Goal: Navigation & Orientation: Find specific page/section

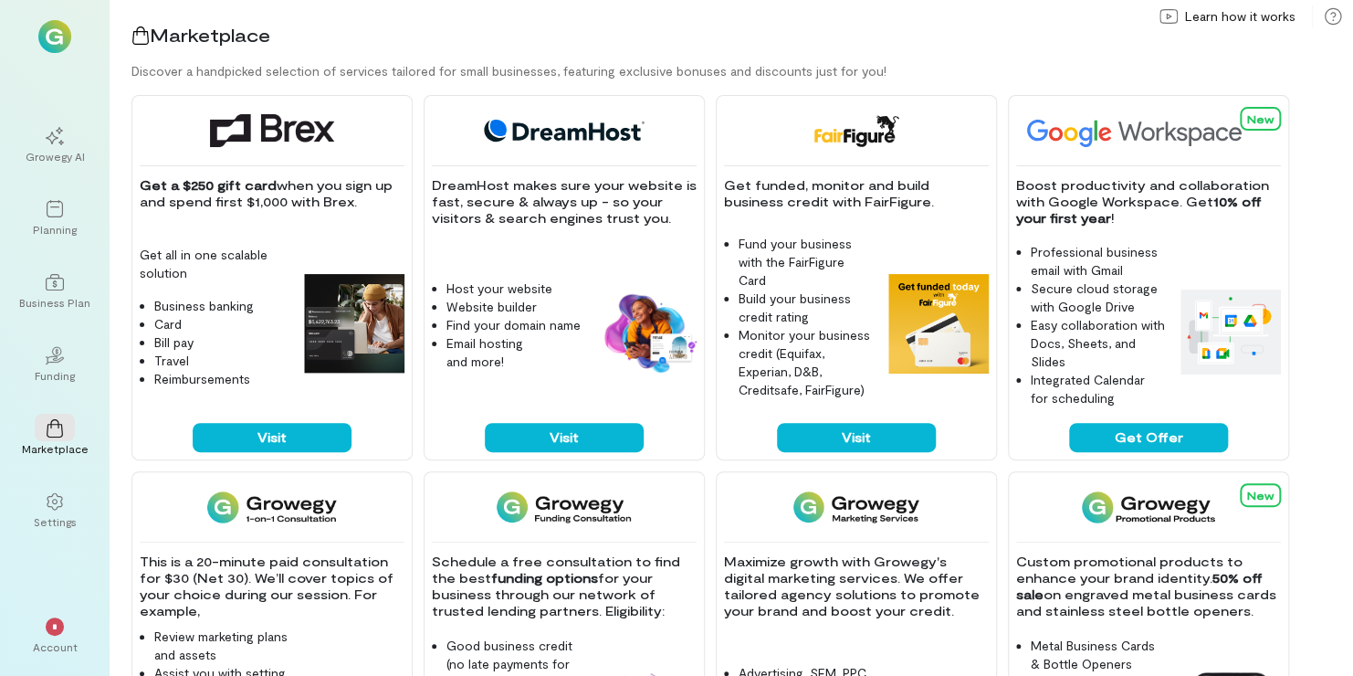
click at [70, 150] on div "Growegy AI" at bounding box center [55, 156] width 59 height 15
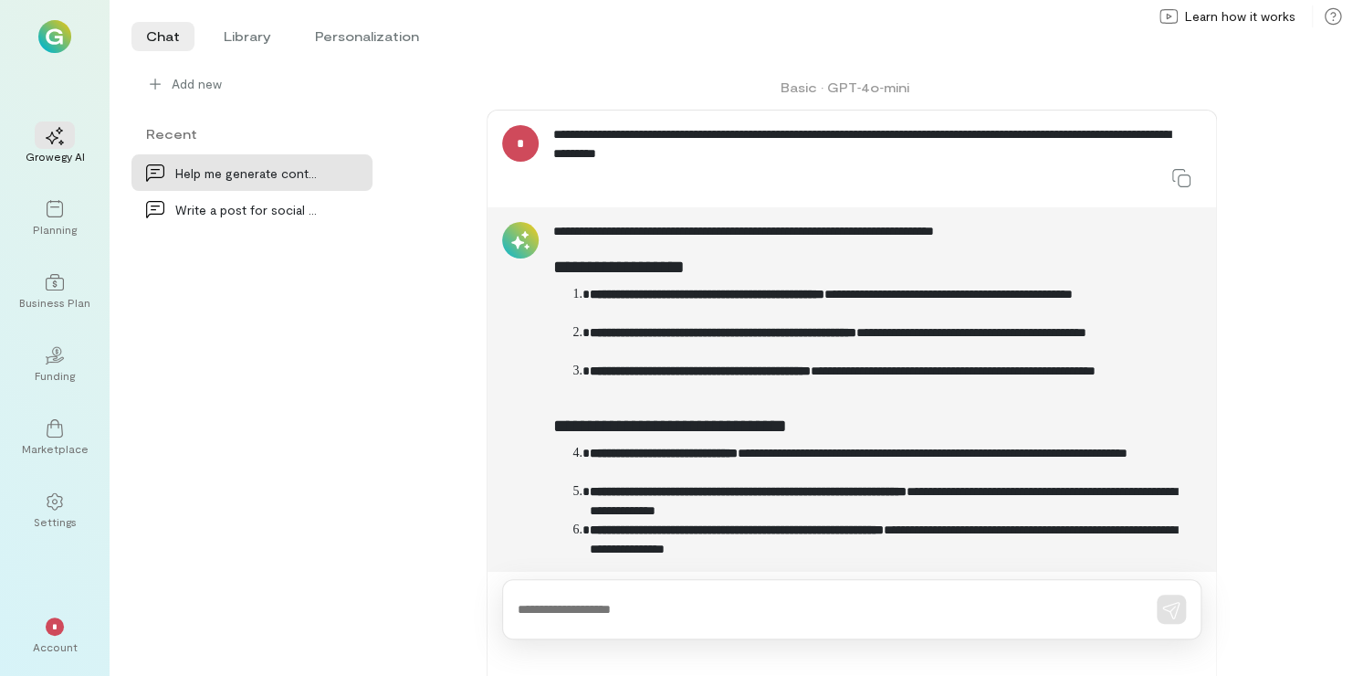
scroll to position [97, 0]
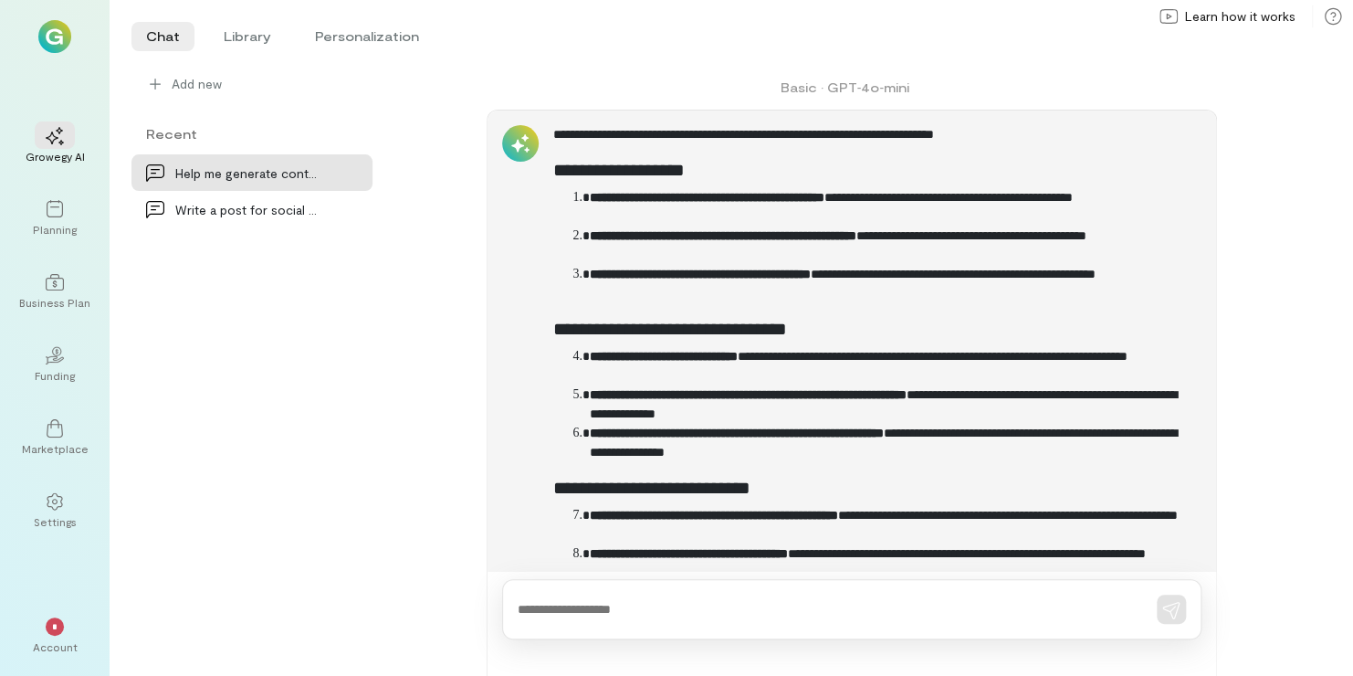
click at [58, 219] on div at bounding box center [55, 208] width 40 height 27
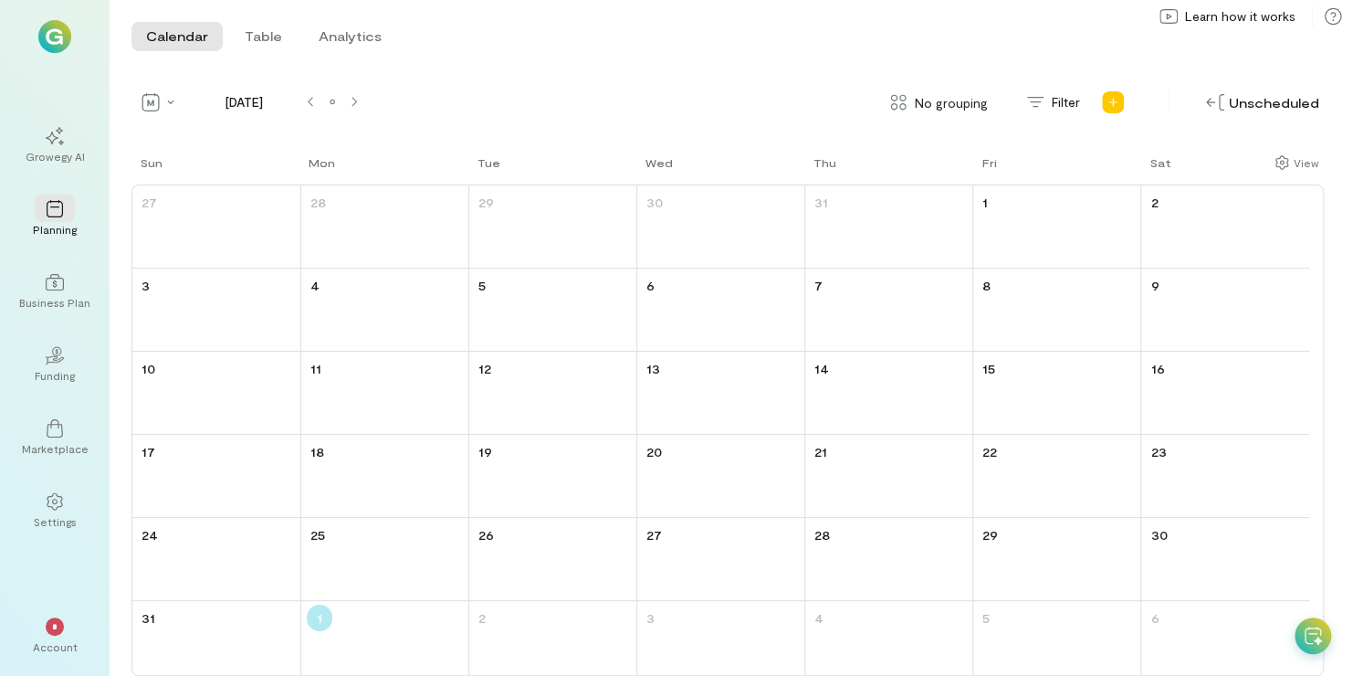
click at [50, 304] on div "Business Plan" at bounding box center [54, 302] width 71 height 15
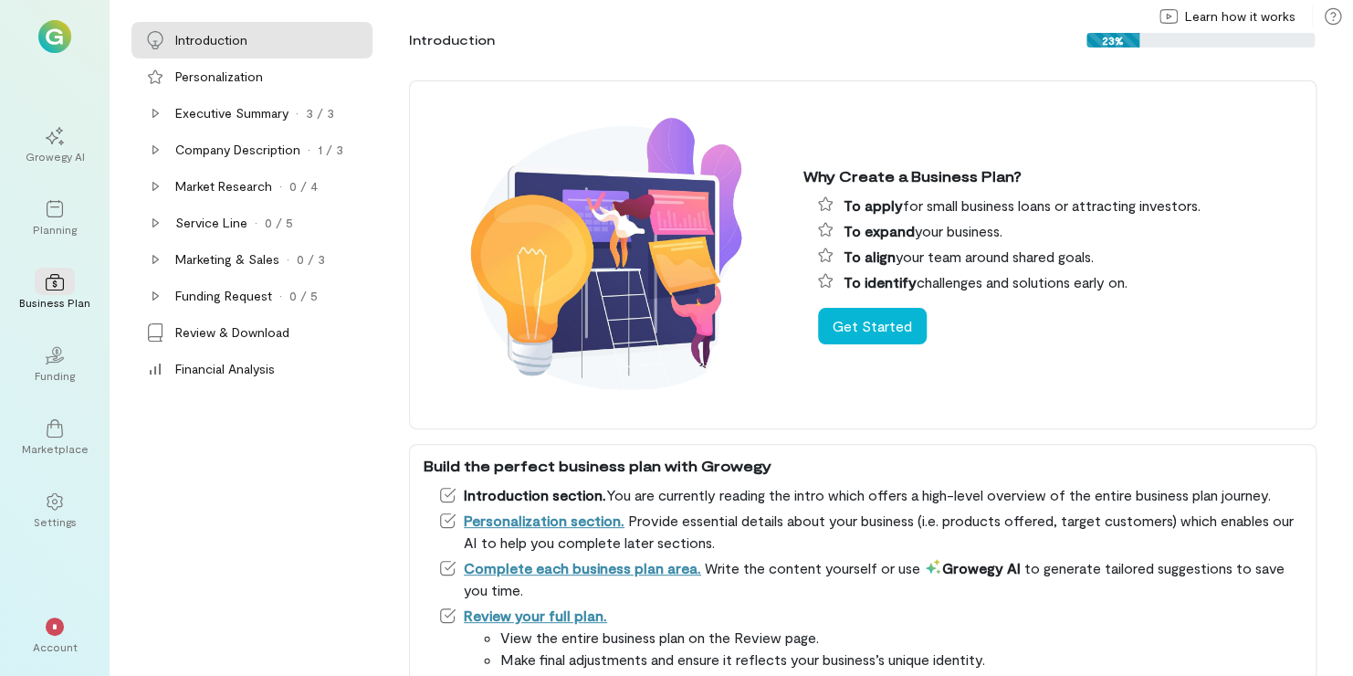
click at [58, 374] on div "Funding" at bounding box center [55, 375] width 40 height 15
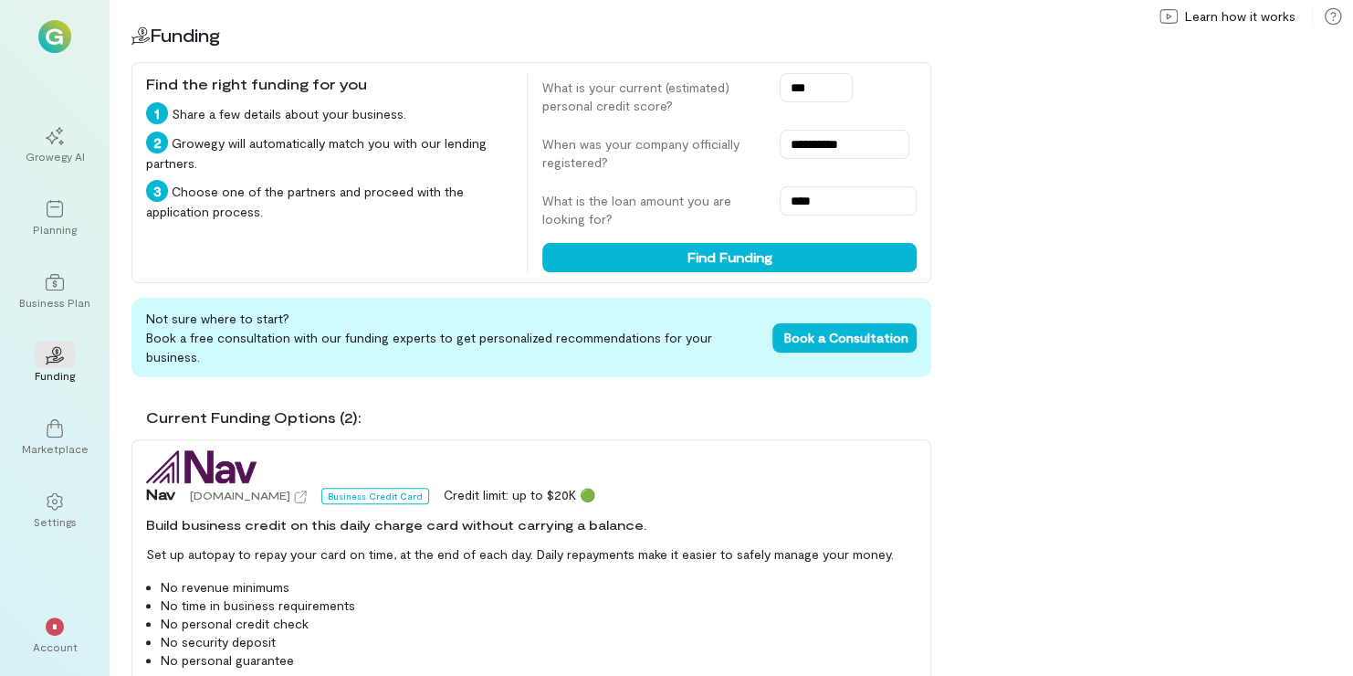
click at [58, 435] on icon at bounding box center [55, 428] width 18 height 18
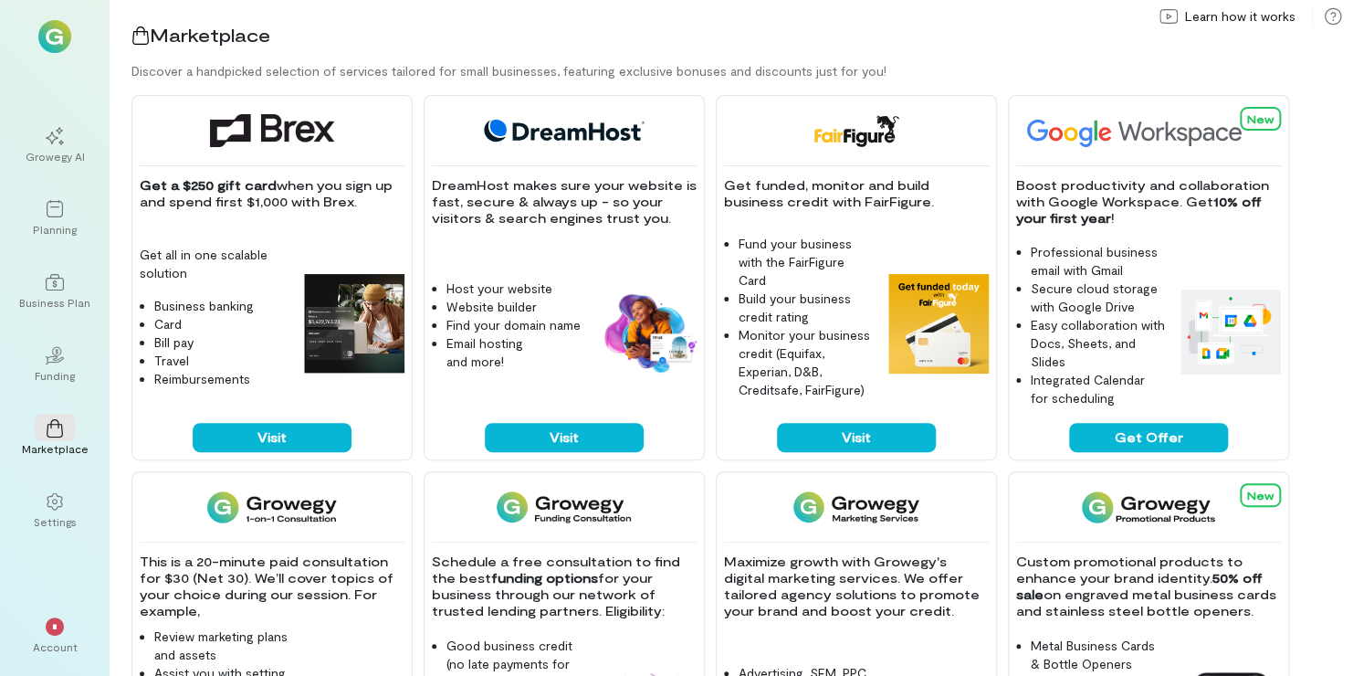
click at [48, 511] on div at bounding box center [55, 500] width 40 height 27
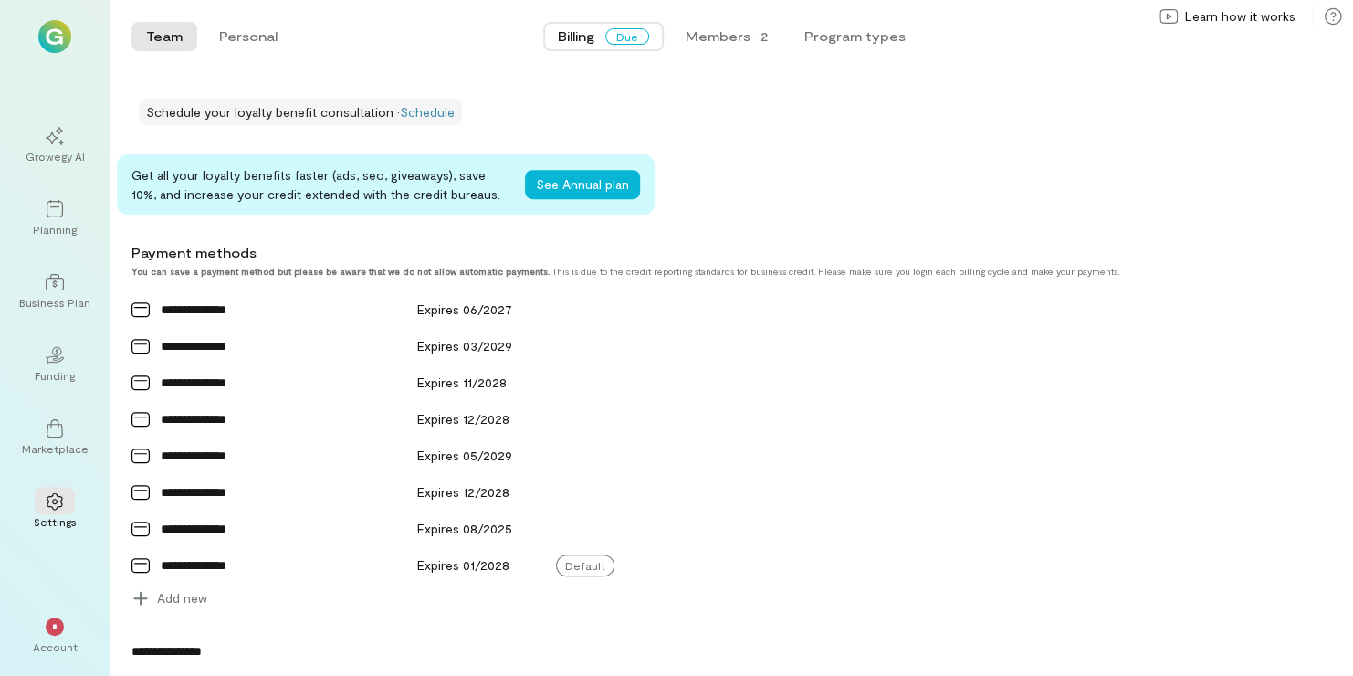
scroll to position [504, 0]
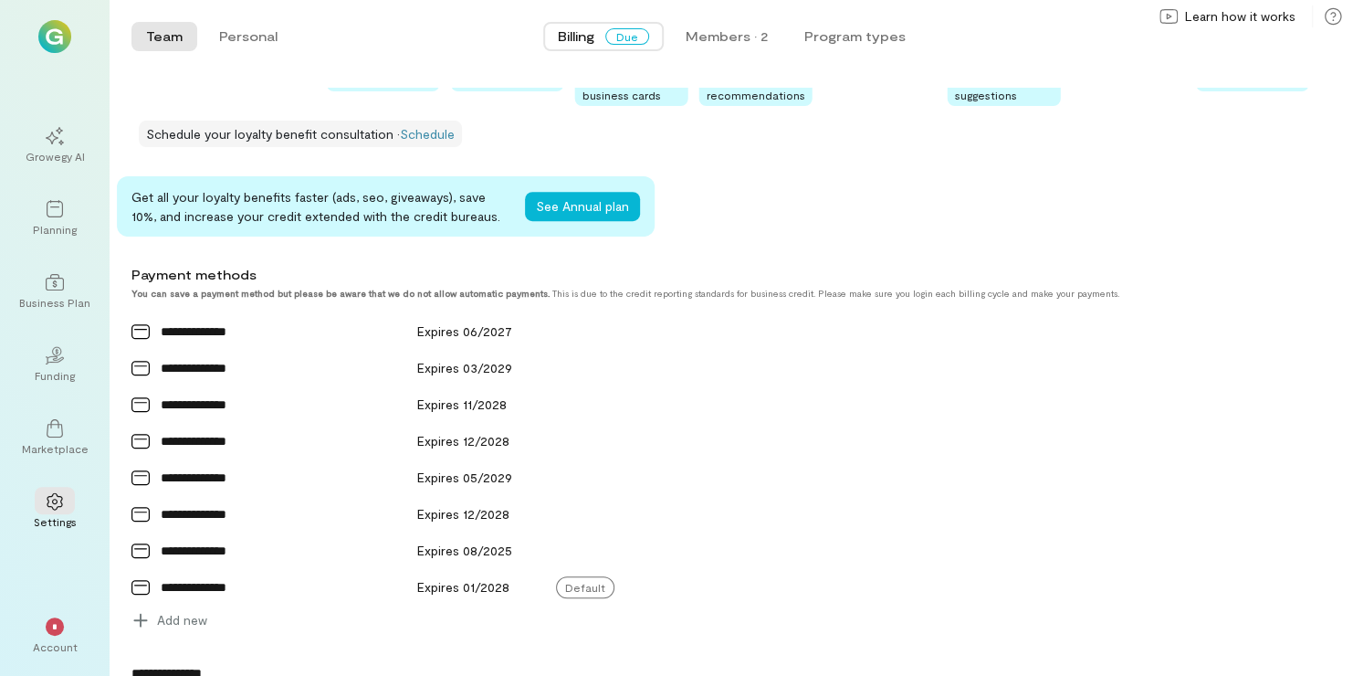
click at [47, 612] on div "*" at bounding box center [55, 625] width 40 height 27
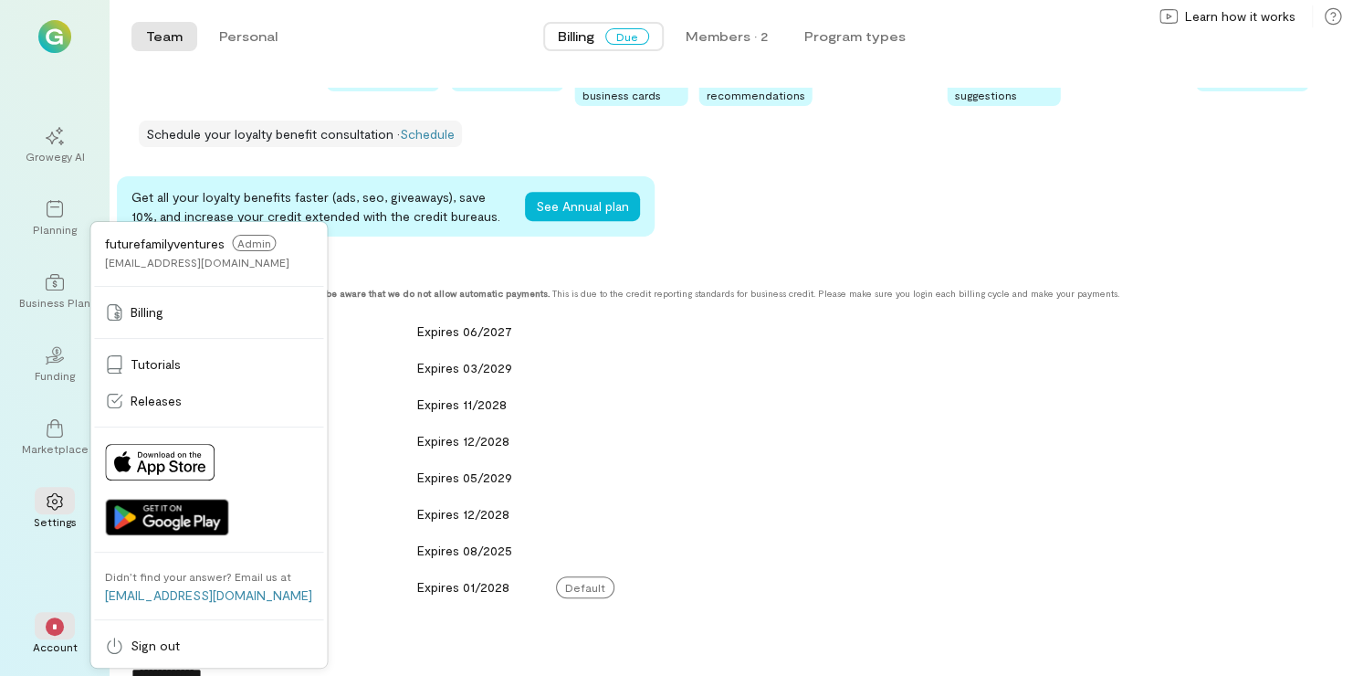
click at [977, 353] on div "**********" at bounding box center [682, 450] width 1100 height 369
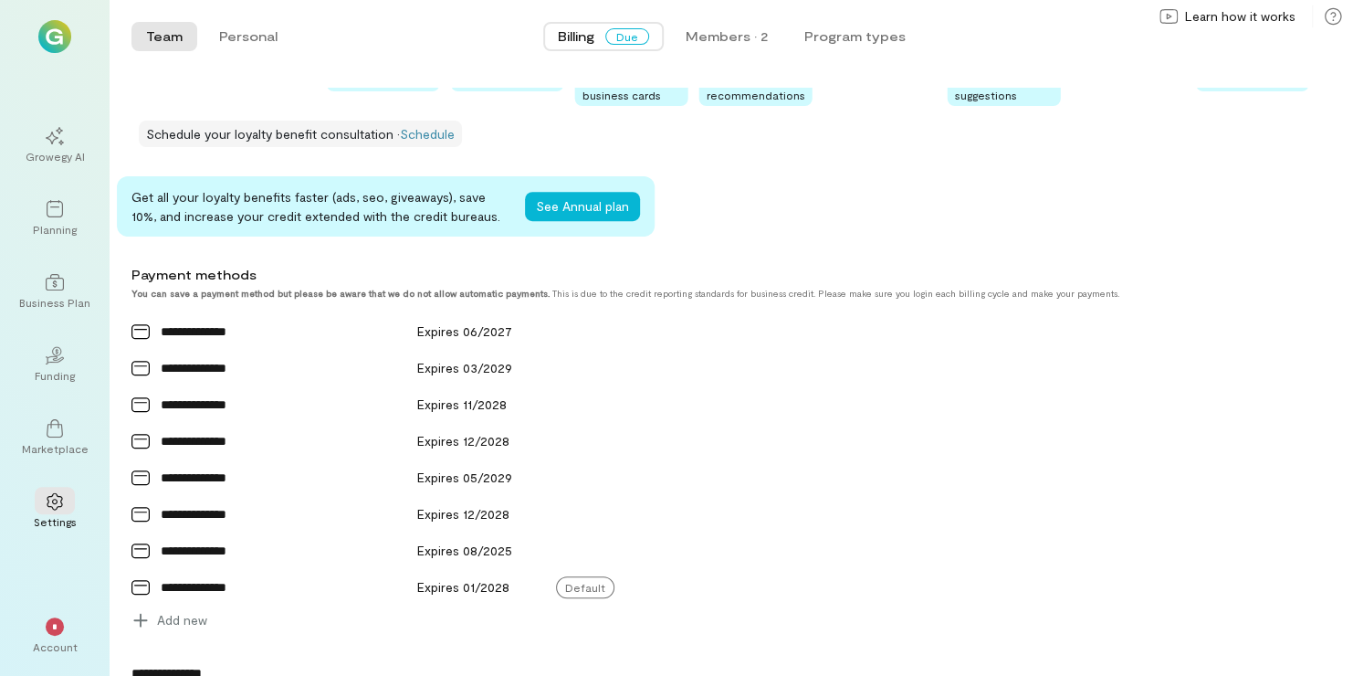
scroll to position [0, 0]
